Goal: Task Accomplishment & Management: Manage account settings

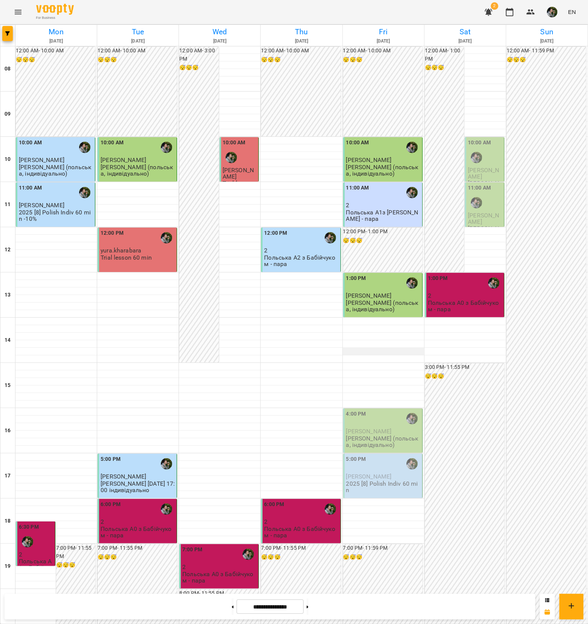
scroll to position [94, 0]
click at [383, 428] on p "[PERSON_NAME]" at bounding box center [383, 431] width 75 height 6
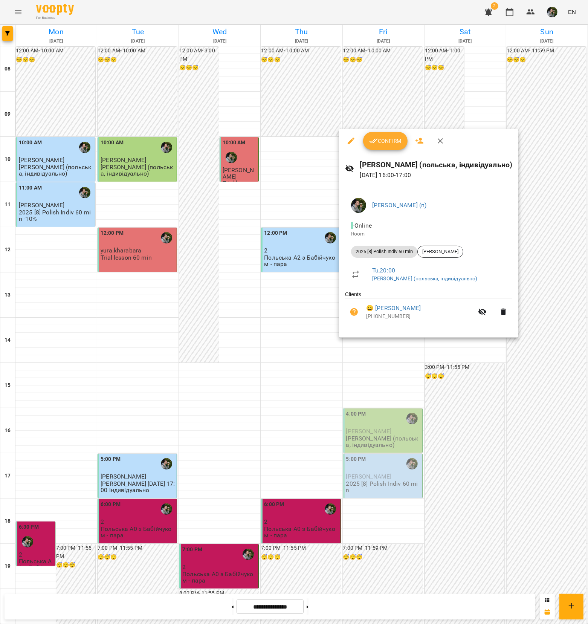
click at [396, 355] on div at bounding box center [294, 312] width 588 height 624
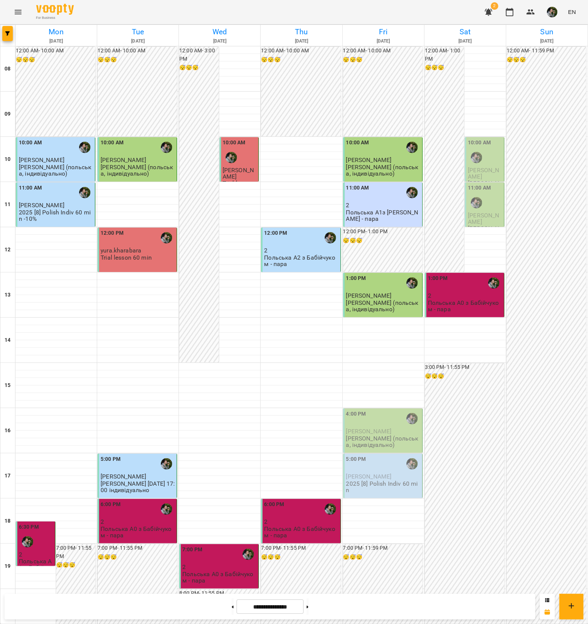
scroll to position [134, 0]
click at [378, 428] on span "[PERSON_NAME]" at bounding box center [369, 431] width 46 height 7
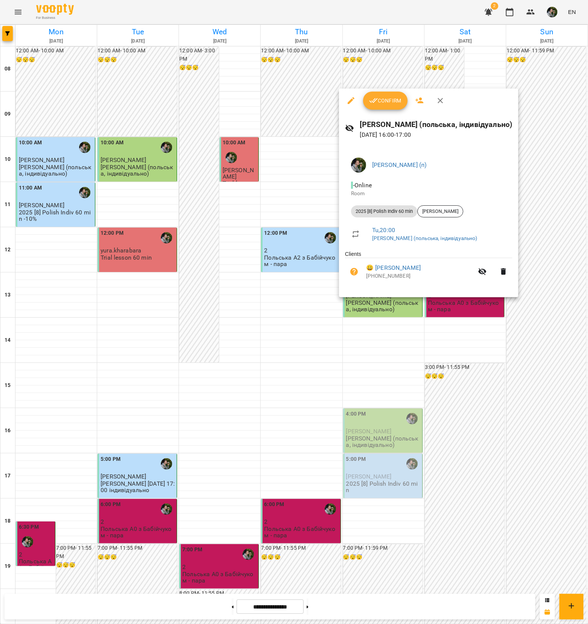
drag, startPoint x: 378, startPoint y: 298, endPoint x: 379, endPoint y: 113, distance: 184.6
click at [378, 115] on div "[PERSON_NAME] (польська, індивідуально) [DATE] 16:00 - 17:00" at bounding box center [428, 129] width 179 height 33
click at [384, 98] on span "Confirm" at bounding box center [385, 100] width 32 height 9
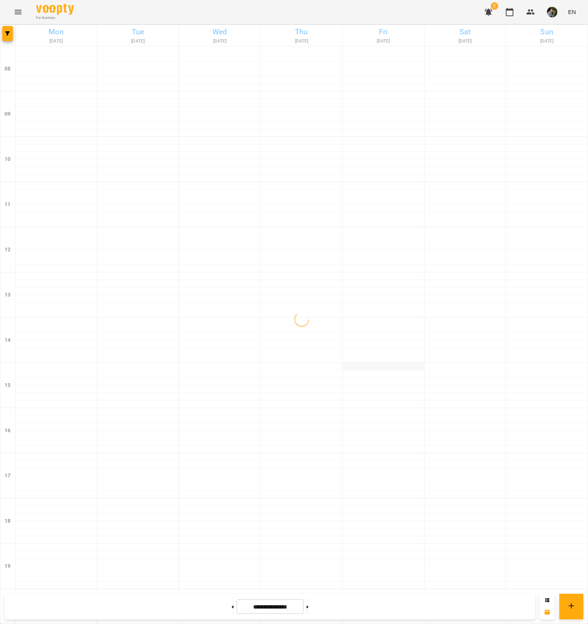
scroll to position [47, 0]
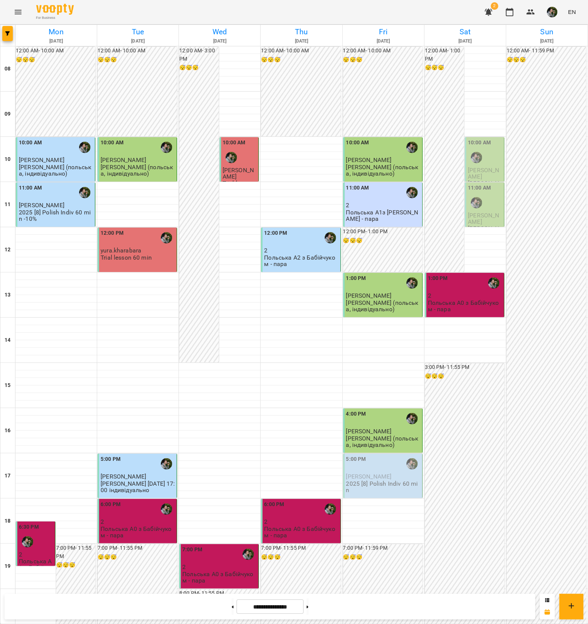
click at [374, 473] on span "[PERSON_NAME]" at bounding box center [369, 476] width 46 height 7
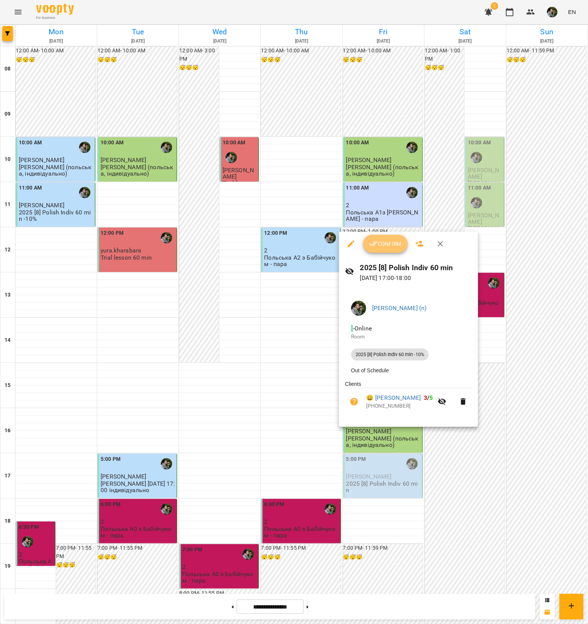
click at [395, 243] on span "Confirm" at bounding box center [385, 243] width 32 height 9
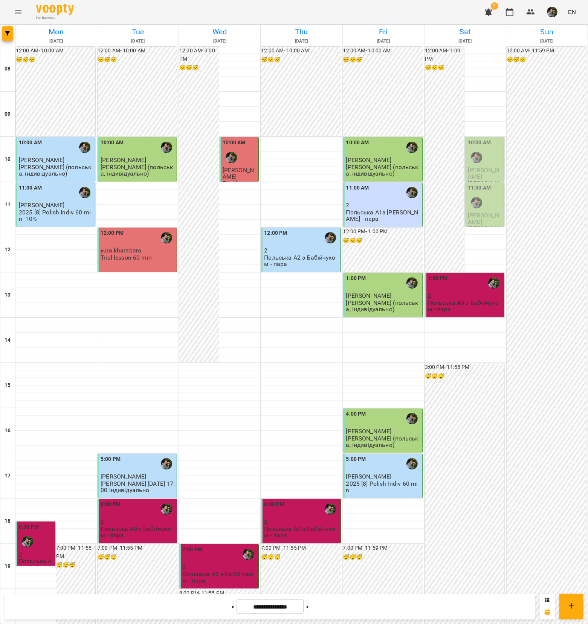
click at [488, 166] on div "10:00 AM" at bounding box center [485, 152] width 35 height 27
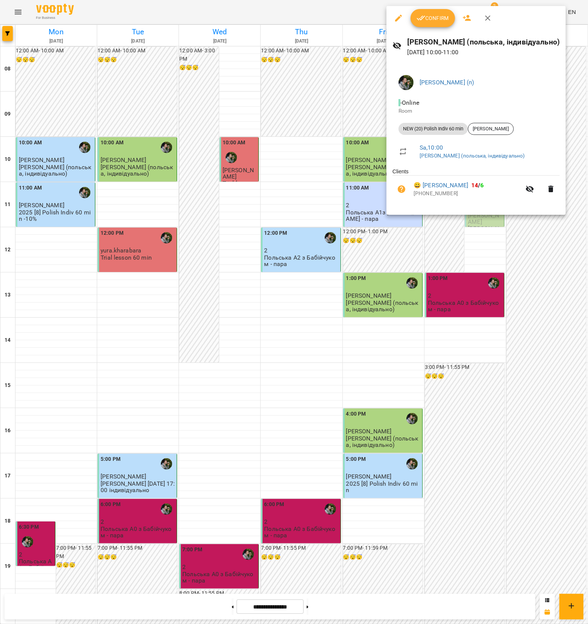
click at [473, 227] on div at bounding box center [294, 312] width 588 height 624
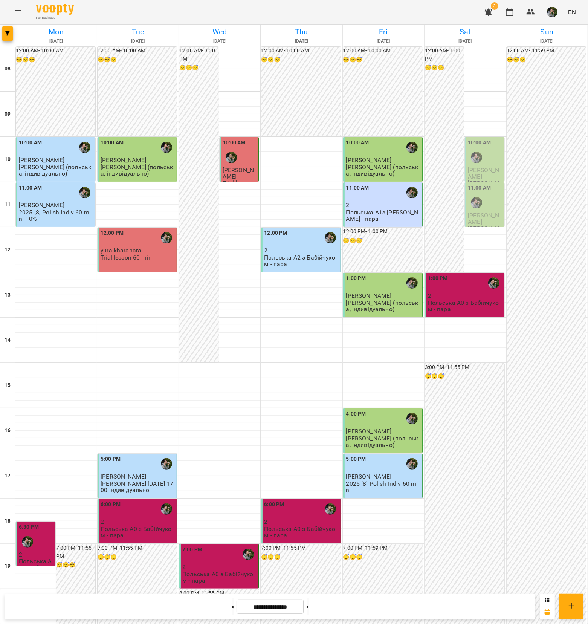
click at [478, 217] on span "[PERSON_NAME]" at bounding box center [483, 219] width 31 height 14
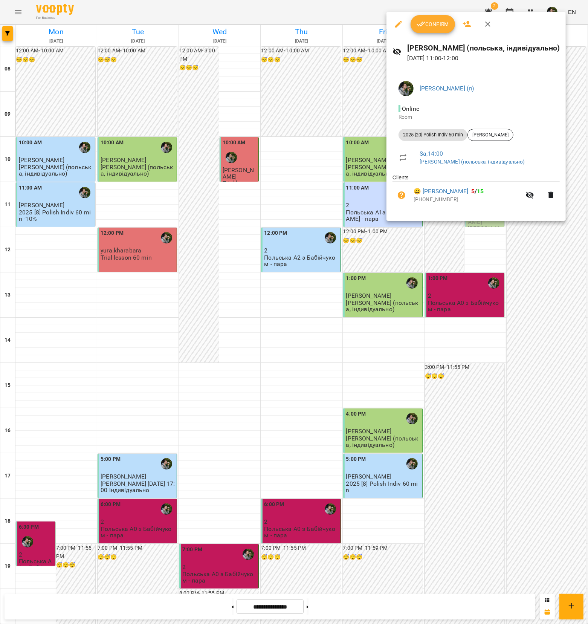
click at [483, 247] on div at bounding box center [294, 312] width 588 height 624
